Goal: Information Seeking & Learning: Check status

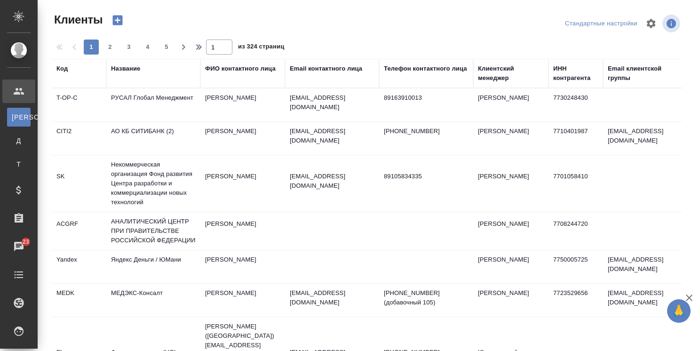
select select "RU"
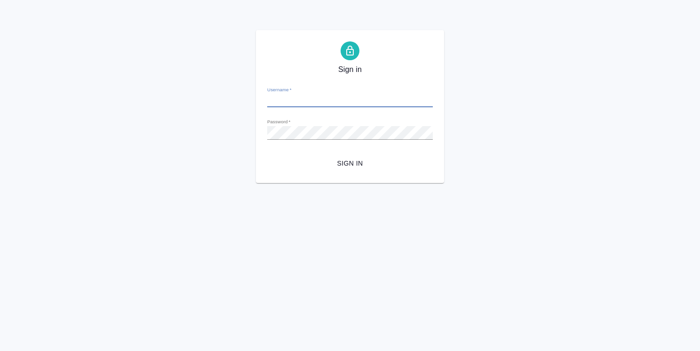
type input "o.usmanova@awatera.com"
click at [342, 166] on span "Sign in" at bounding box center [350, 164] width 151 height 12
type input "o.usmanova@awatera.com"
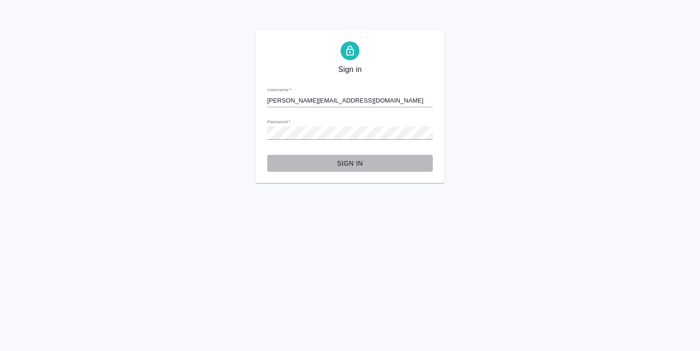
click at [353, 158] on span "Sign in" at bounding box center [350, 164] width 151 height 12
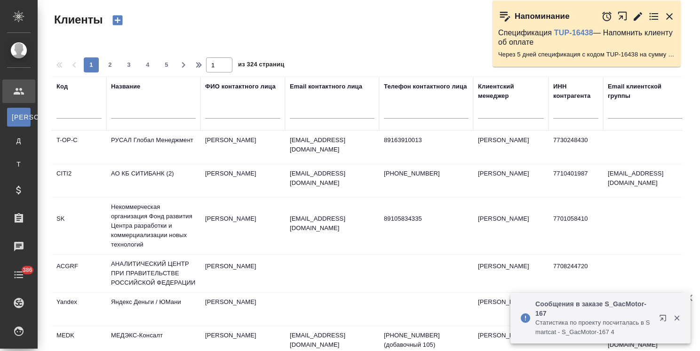
select select "RU"
click at [488, 116] on div at bounding box center [511, 109] width 66 height 14
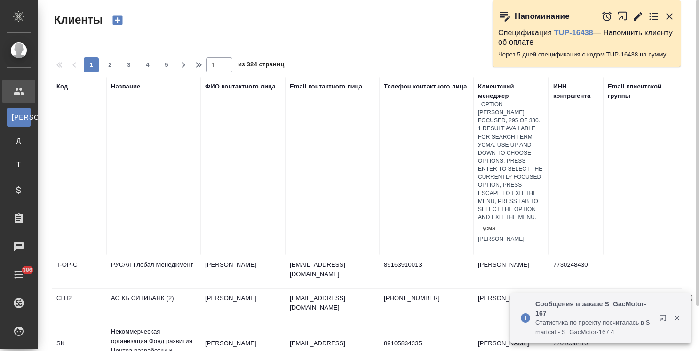
type input "усма"
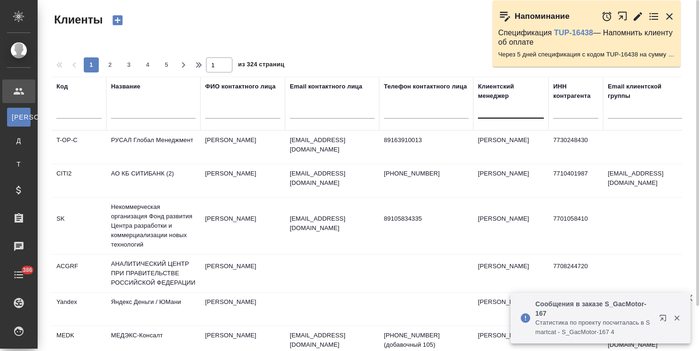
click at [499, 112] on div at bounding box center [511, 109] width 66 height 14
click at [492, 114] on div at bounding box center [511, 109] width 66 height 14
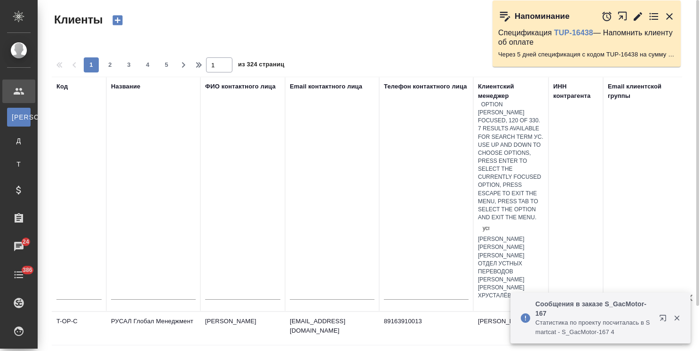
type input "усма"
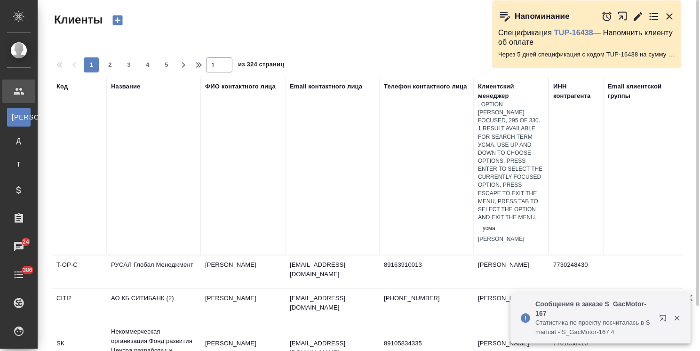
click at [494, 235] on div "[PERSON_NAME]" at bounding box center [511, 239] width 66 height 8
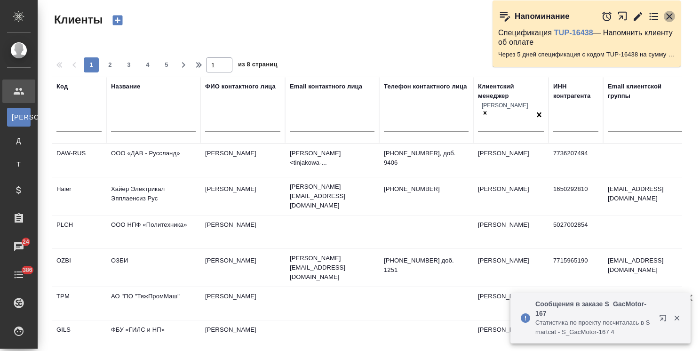
click at [675, 21] on icon "button" at bounding box center [669, 16] width 11 height 11
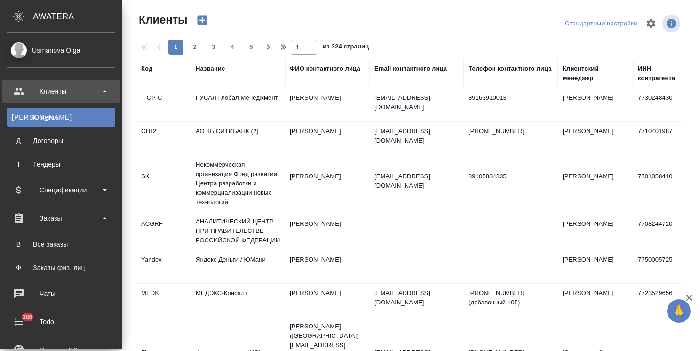
select select "RU"
click at [75, 242] on div "Все заказы" at bounding box center [61, 244] width 99 height 9
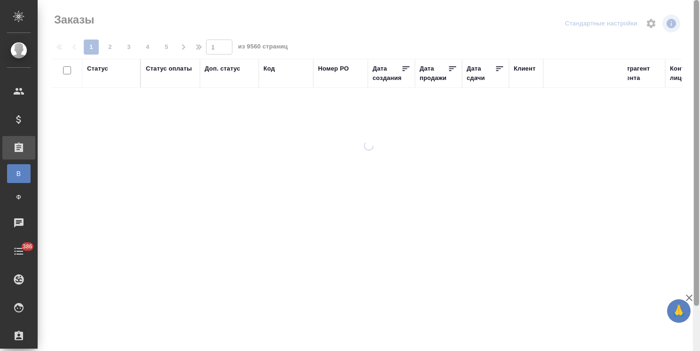
click at [693, 298] on icon "button" at bounding box center [689, 297] width 11 height 11
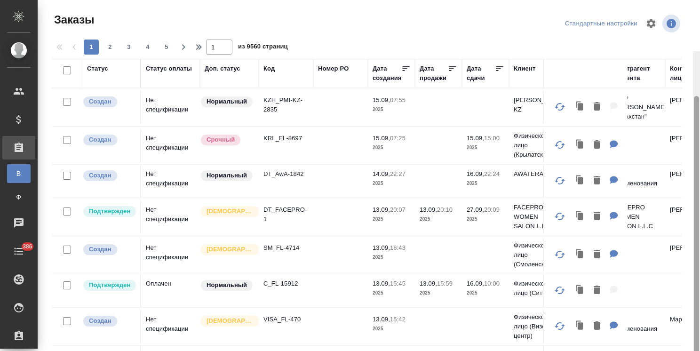
drag, startPoint x: 688, startPoint y: 319, endPoint x: 506, endPoint y: 333, distance: 182.2
click at [690, 335] on div "Заказы Стандартные настройки 1 2 3 4 5 1 из 9560 страниц Статус Статус оплаты Д…" at bounding box center [369, 175] width 663 height 351
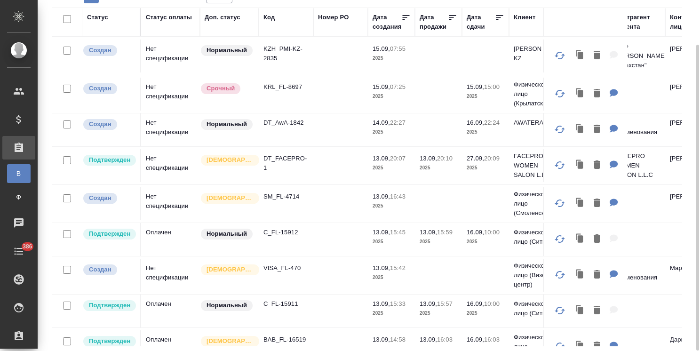
scroll to position [0, 562]
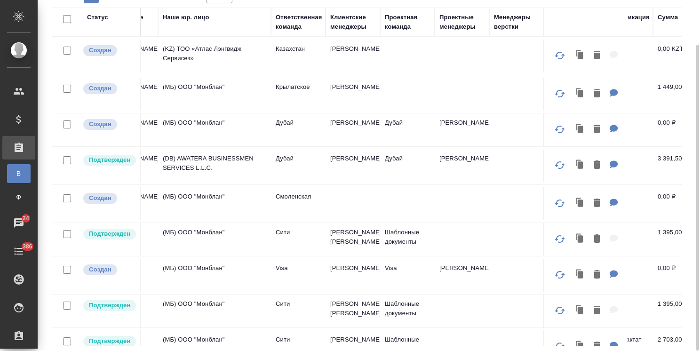
click at [350, 27] on div "Клиентские менеджеры" at bounding box center [352, 22] width 45 height 19
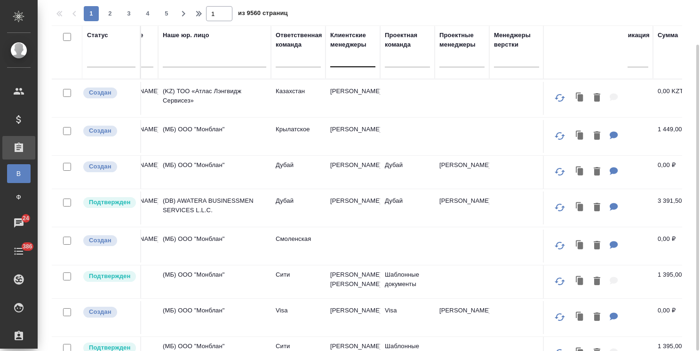
click at [339, 57] on div at bounding box center [352, 58] width 45 height 14
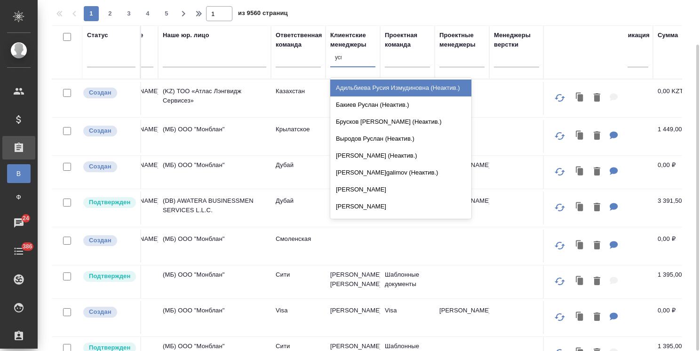
type input "усма"
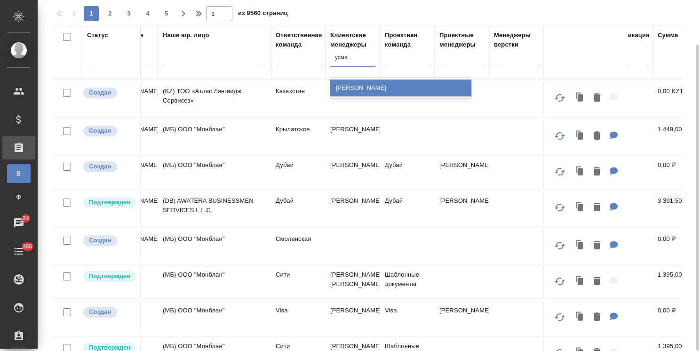
click at [350, 91] on div "[PERSON_NAME]" at bounding box center [400, 88] width 141 height 17
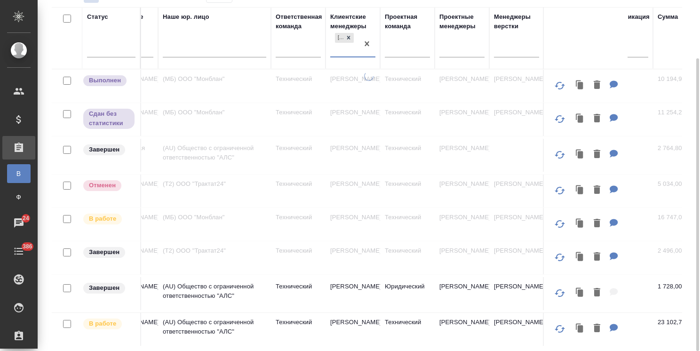
scroll to position [0, 0]
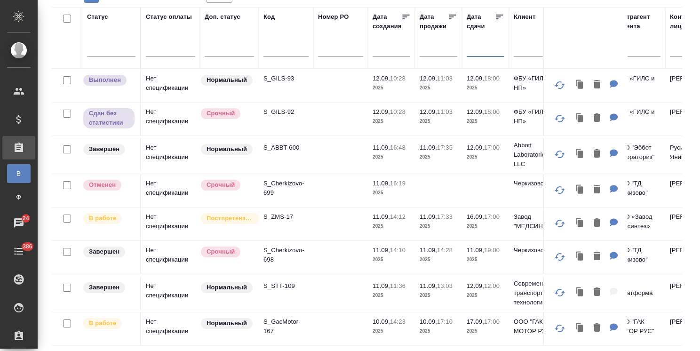
click at [481, 48] on input "text" at bounding box center [488, 48] width 32 height 13
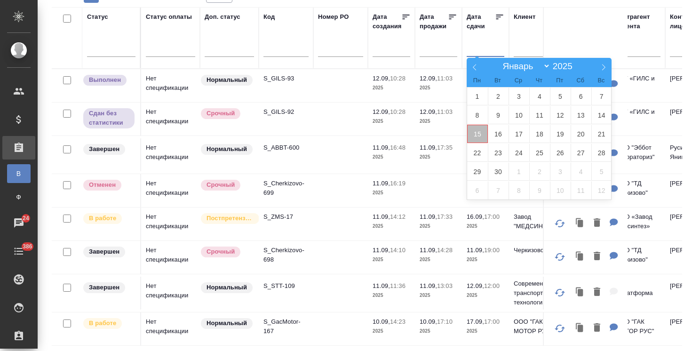
click at [478, 133] on span "15" at bounding box center [477, 134] width 21 height 18
type div "[DATE]T21:00:00.000Z"
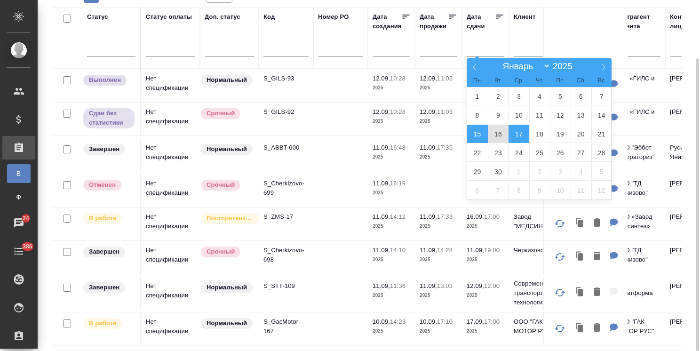
drag, startPoint x: 514, startPoint y: 135, endPoint x: 485, endPoint y: 155, distance: 35.5
click at [514, 135] on span "17" at bounding box center [519, 134] width 21 height 18
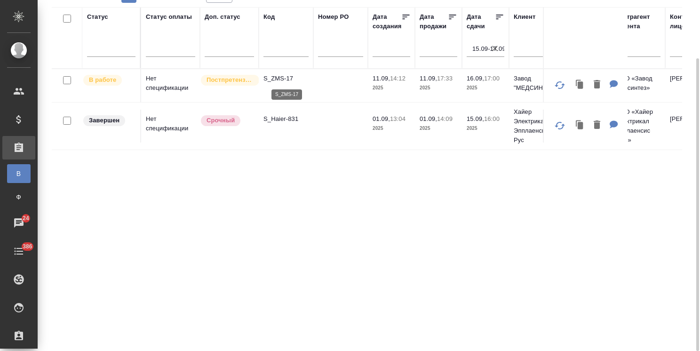
click at [284, 78] on p "S_ZMS-17" at bounding box center [286, 78] width 45 height 9
click at [494, 48] on icon "button" at bounding box center [494, 48] width 9 height 9
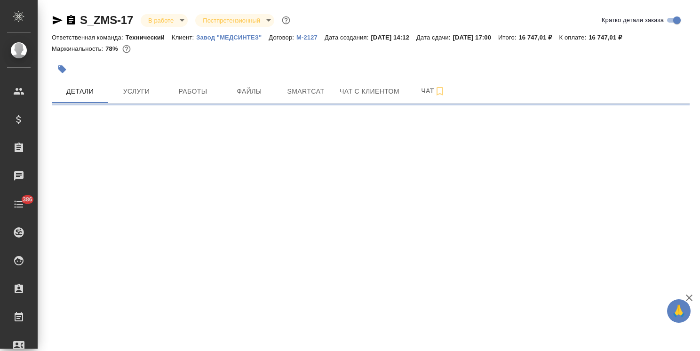
select select "RU"
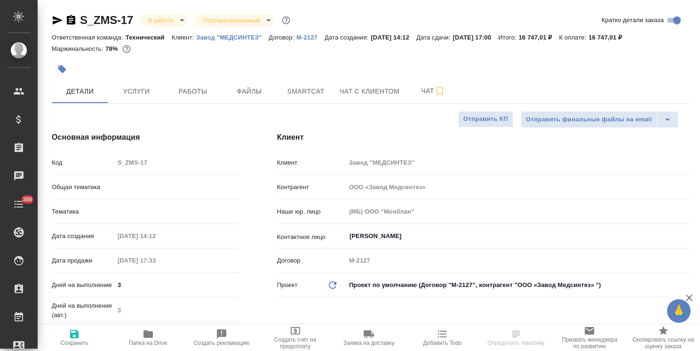
type textarea "x"
type input "ООО «Завод Медсинтез»"
type textarea "x"
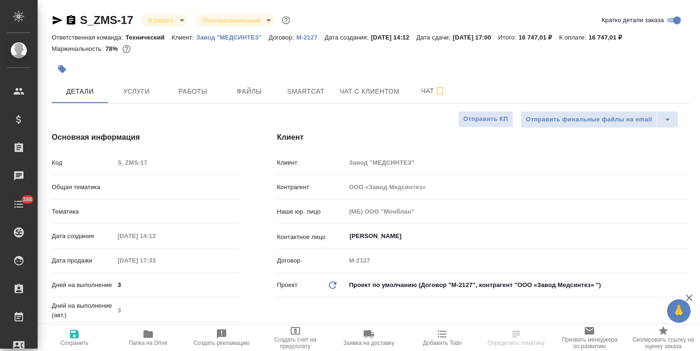
type textarea "x"
type input "ООО «Завод Медсинтез»"
type textarea "x"
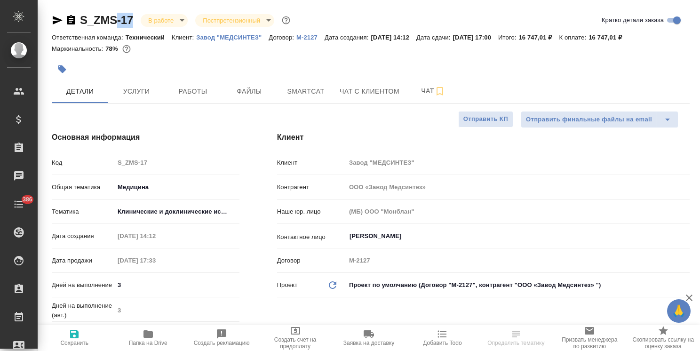
type textarea "x"
drag, startPoint x: 135, startPoint y: 8, endPoint x: 77, endPoint y: 9, distance: 57.9
drag, startPoint x: 695, startPoint y: 125, endPoint x: 479, endPoint y: 71, distance: 222.2
click at [679, 46] on div "S_ZMS-17 В работе inProgress Постпретензионный postClaim Кратко детали заказа О…" at bounding box center [369, 175] width 663 height 351
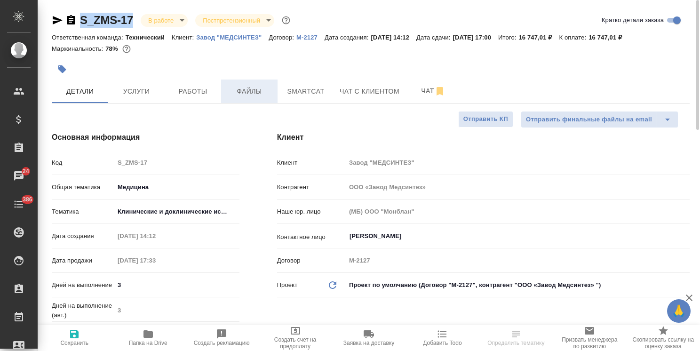
click at [251, 97] on button "Файлы" at bounding box center [249, 92] width 56 height 24
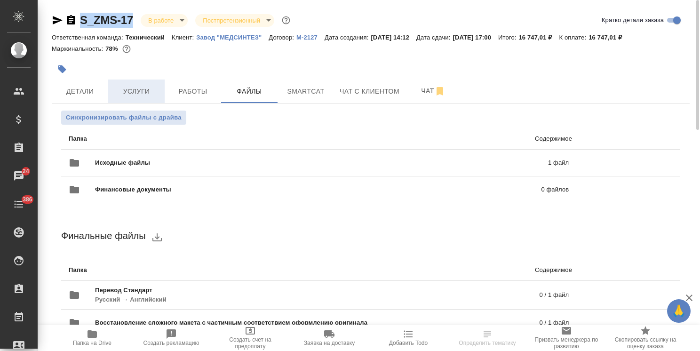
click at [138, 88] on span "Услуги" at bounding box center [136, 92] width 45 height 12
